Goal: Task Accomplishment & Management: Manage account settings

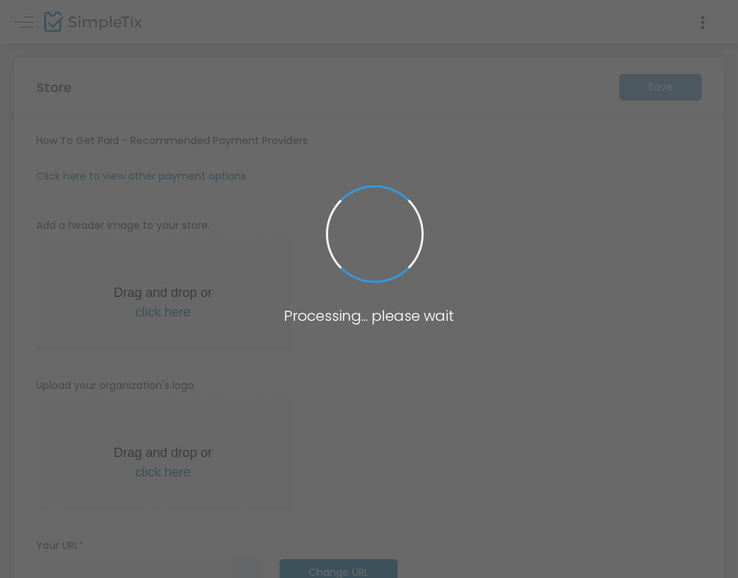
type input "[URL]"
radio input "true"
radio input "false"
radio input "true"
type input "SINGHTALKSS"
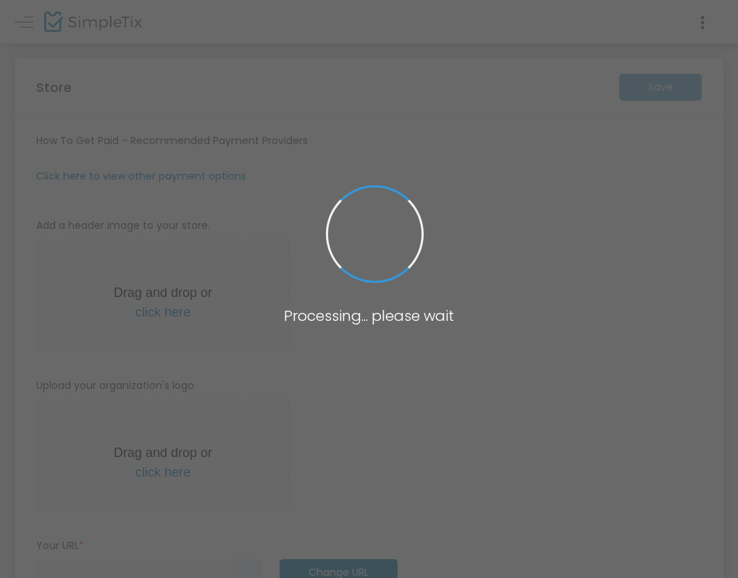
type input "6138621399"
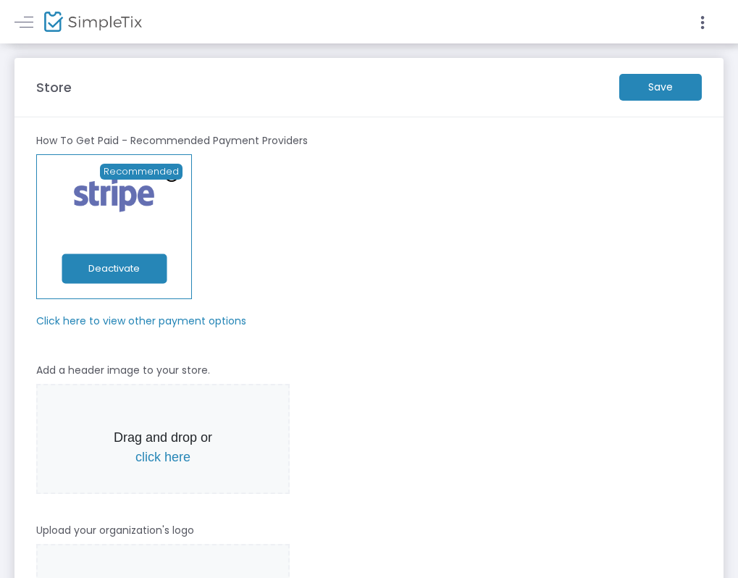
click at [409, 23] on span "Events" at bounding box center [412, 24] width 33 height 21
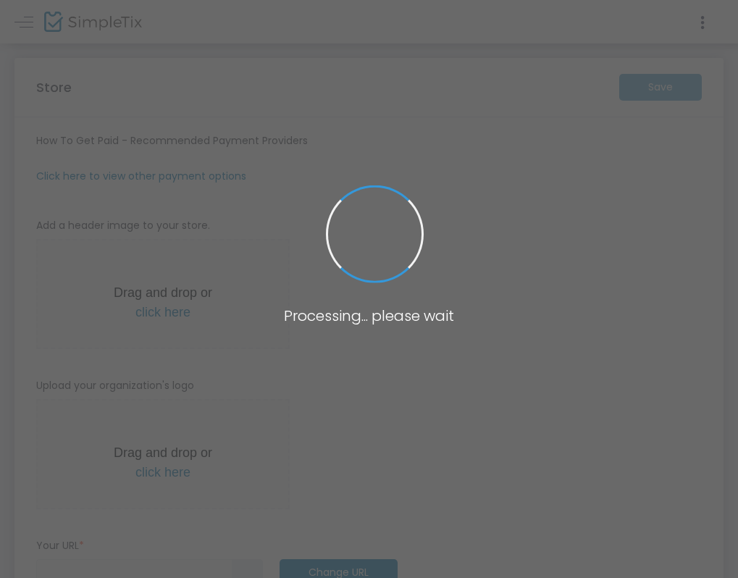
type input "[URL]"
radio input "true"
radio input "false"
radio input "true"
type input "SINGHTALKSS"
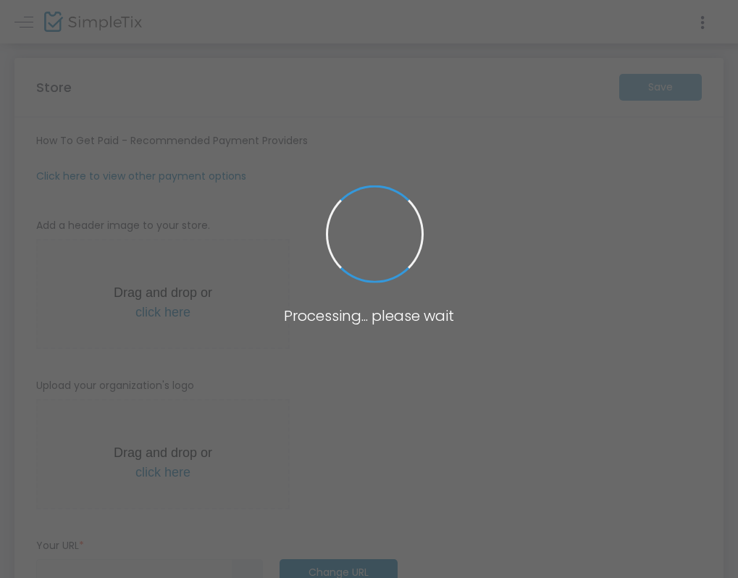
type input "6138621399"
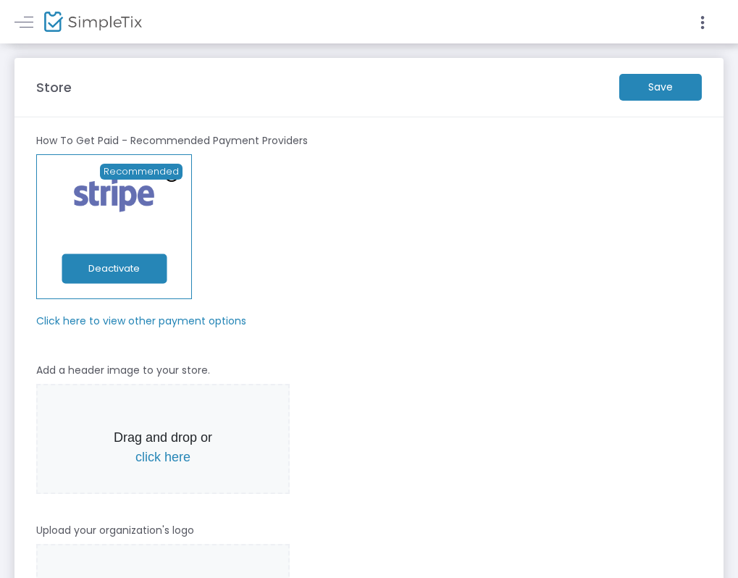
click at [411, 17] on span "Events" at bounding box center [412, 24] width 33 height 21
